Goal: Manage account settings

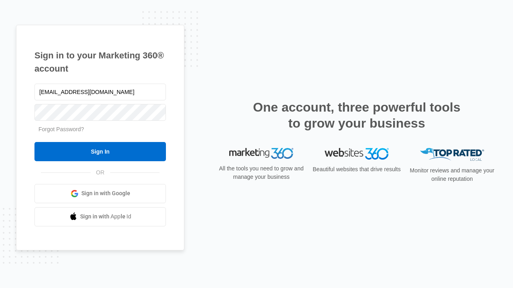
type input "dankie614@gmail.com"
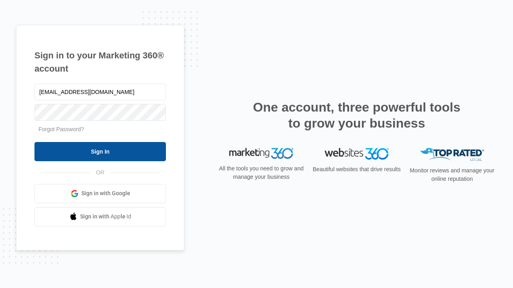
click at [100, 151] on input "Sign In" at bounding box center [99, 151] width 131 height 19
